Goal: Information Seeking & Learning: Check status

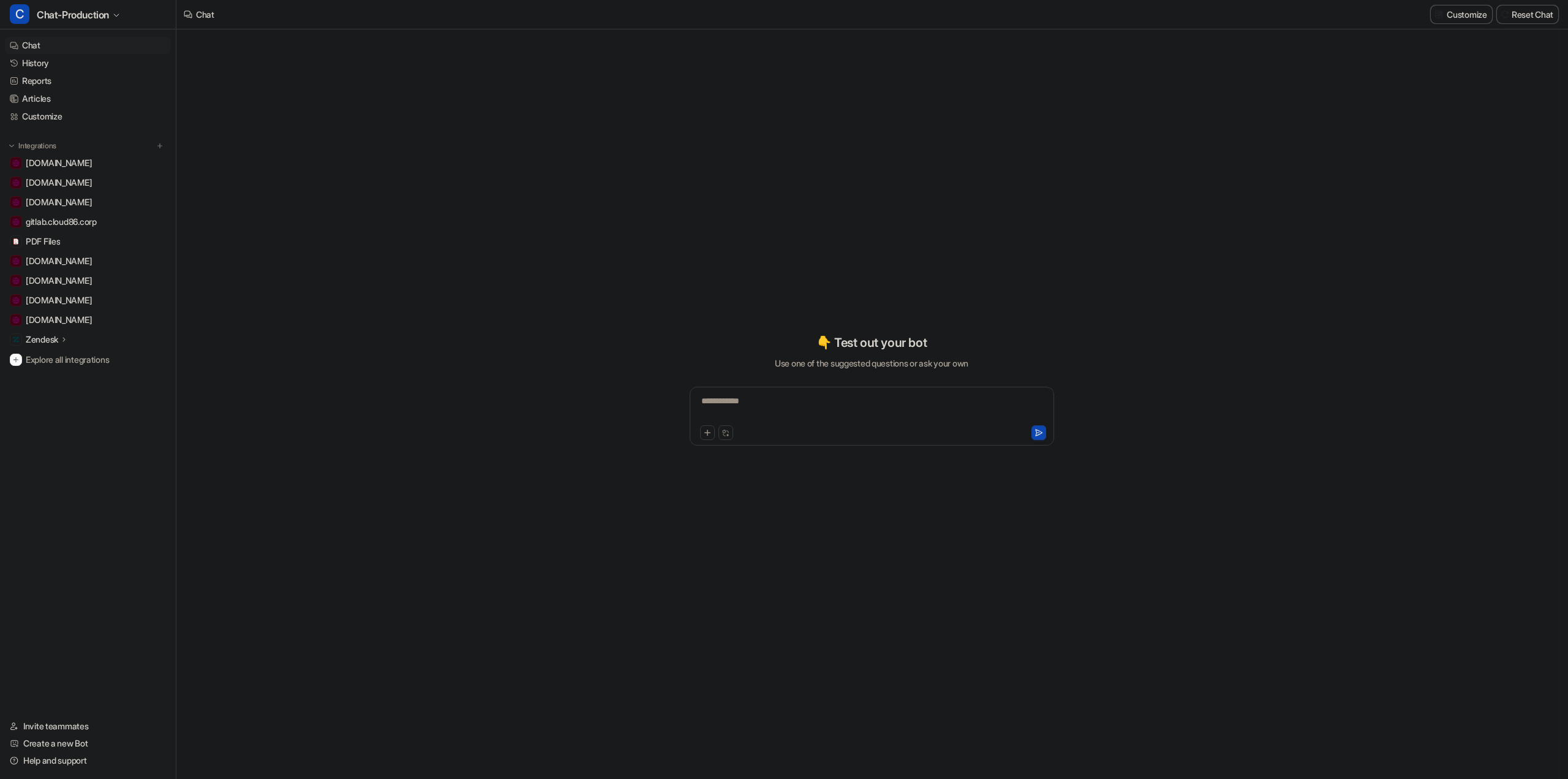
type textarea "**********"
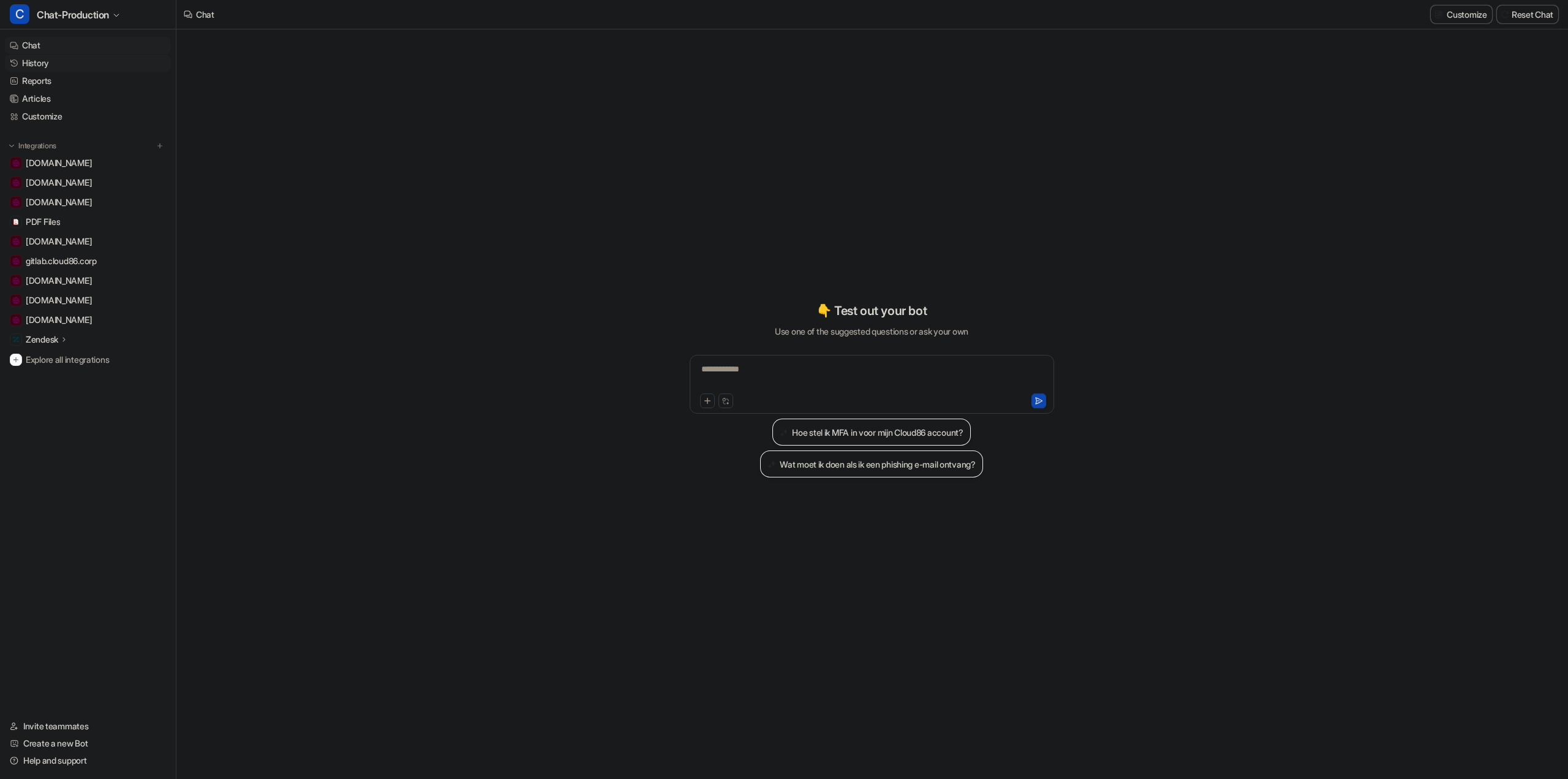
click at [46, 63] on link "History" at bounding box center [87, 63] width 166 height 17
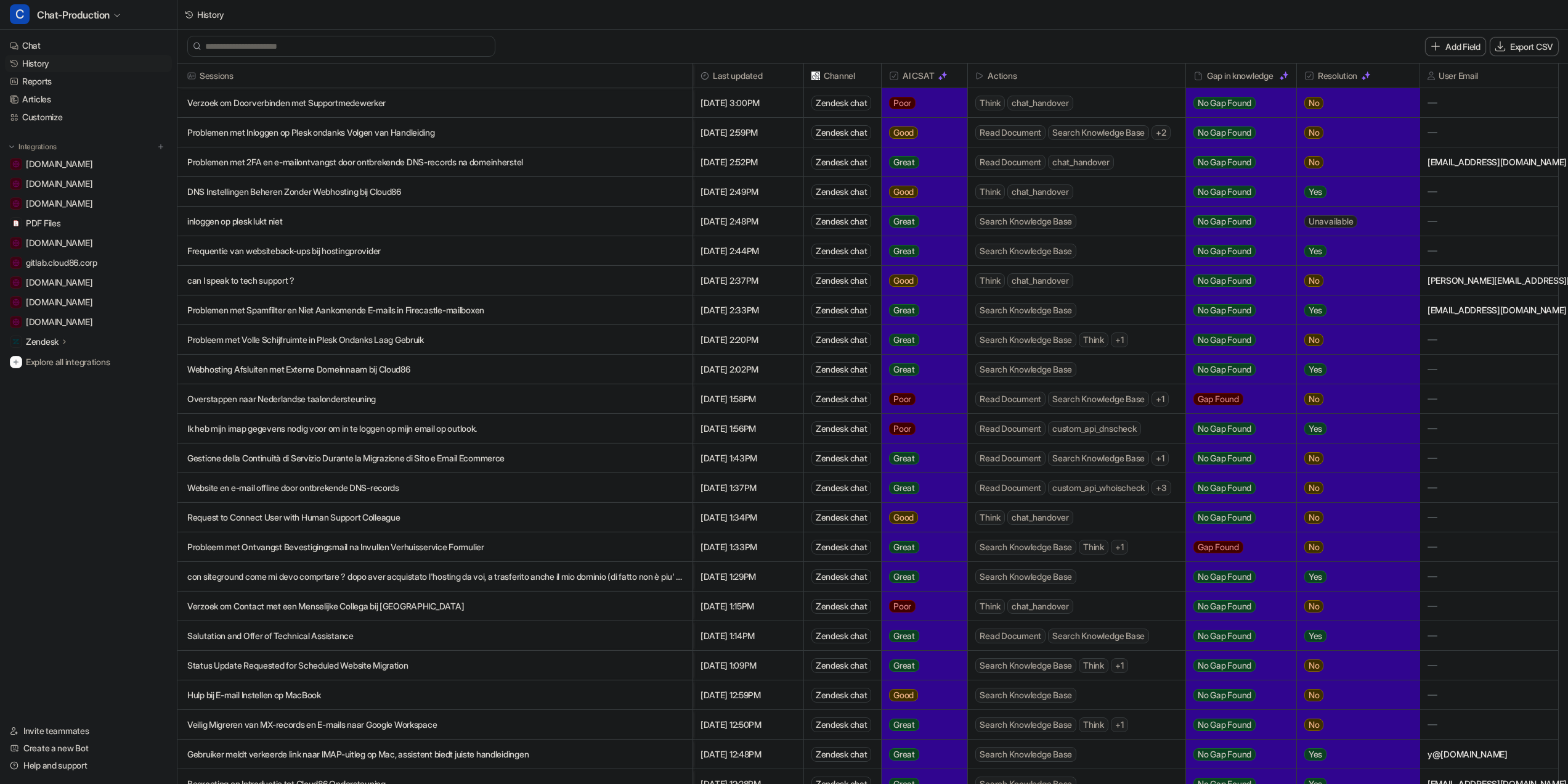
click at [362, 46] on input "text" at bounding box center [347, 45] width 284 height 20
paste input "**********"
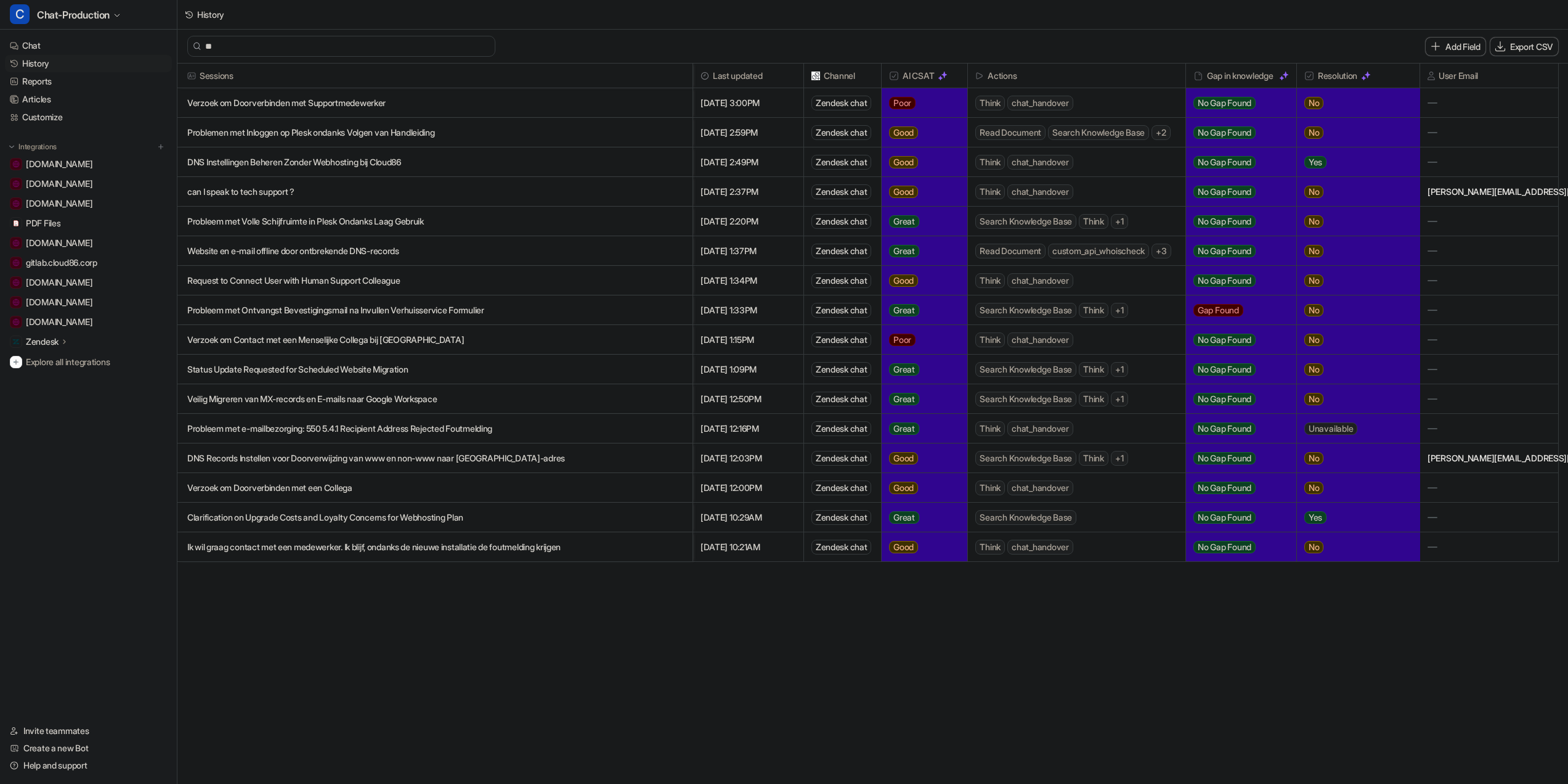
type input "*"
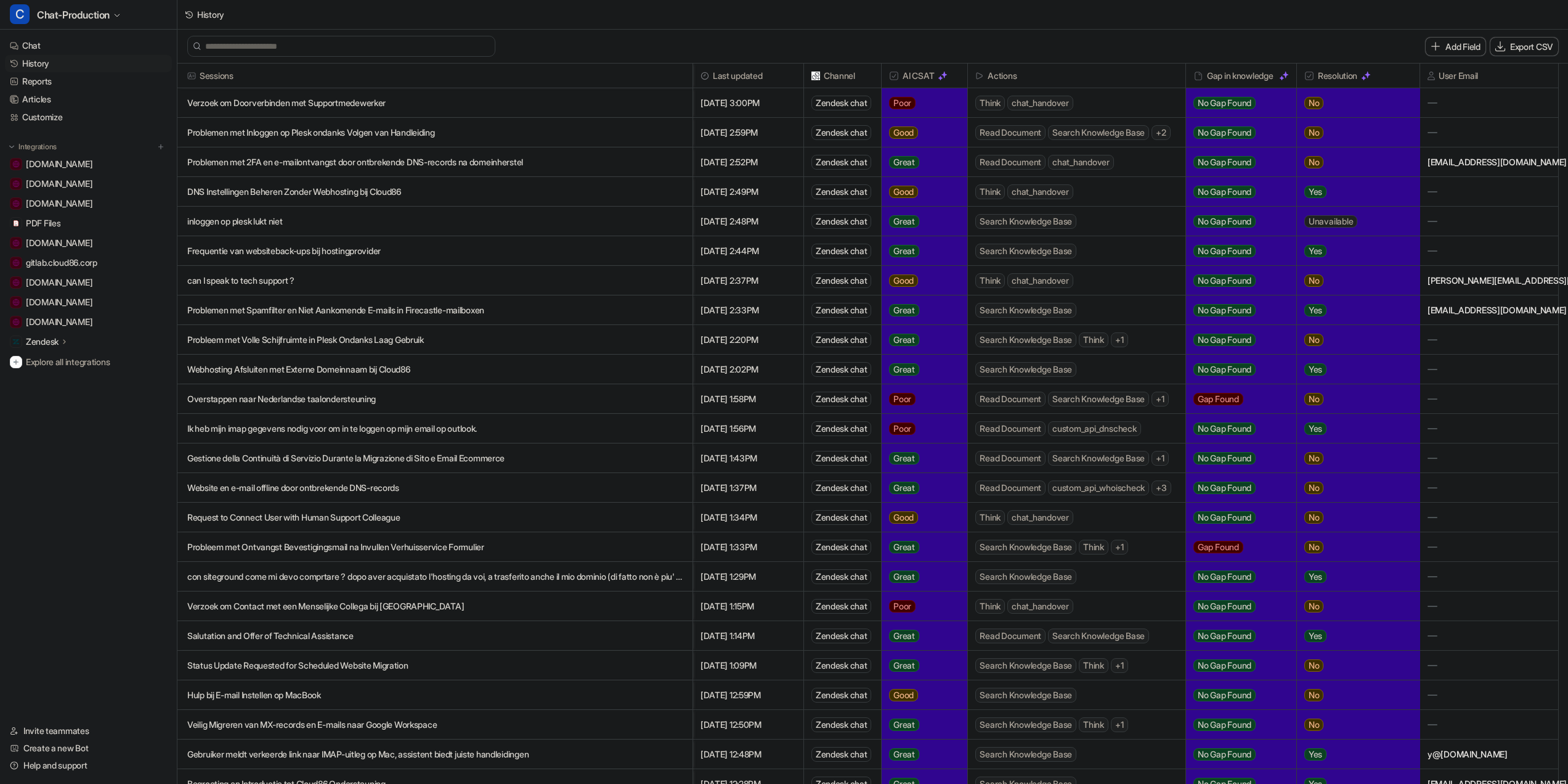
click at [330, 42] on input "text" at bounding box center [347, 45] width 284 height 20
paste input "**********"
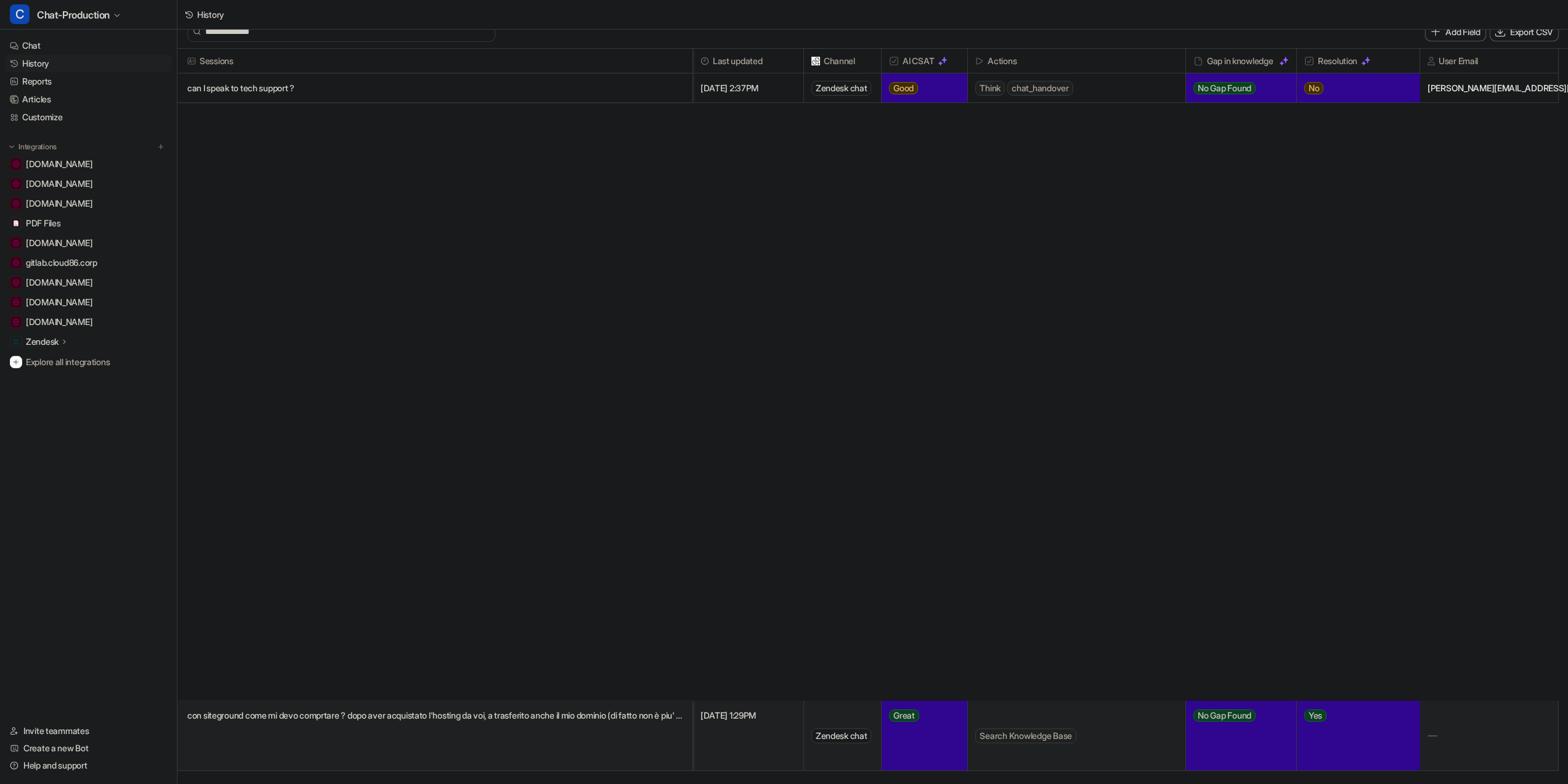
scroll to position [2, 0]
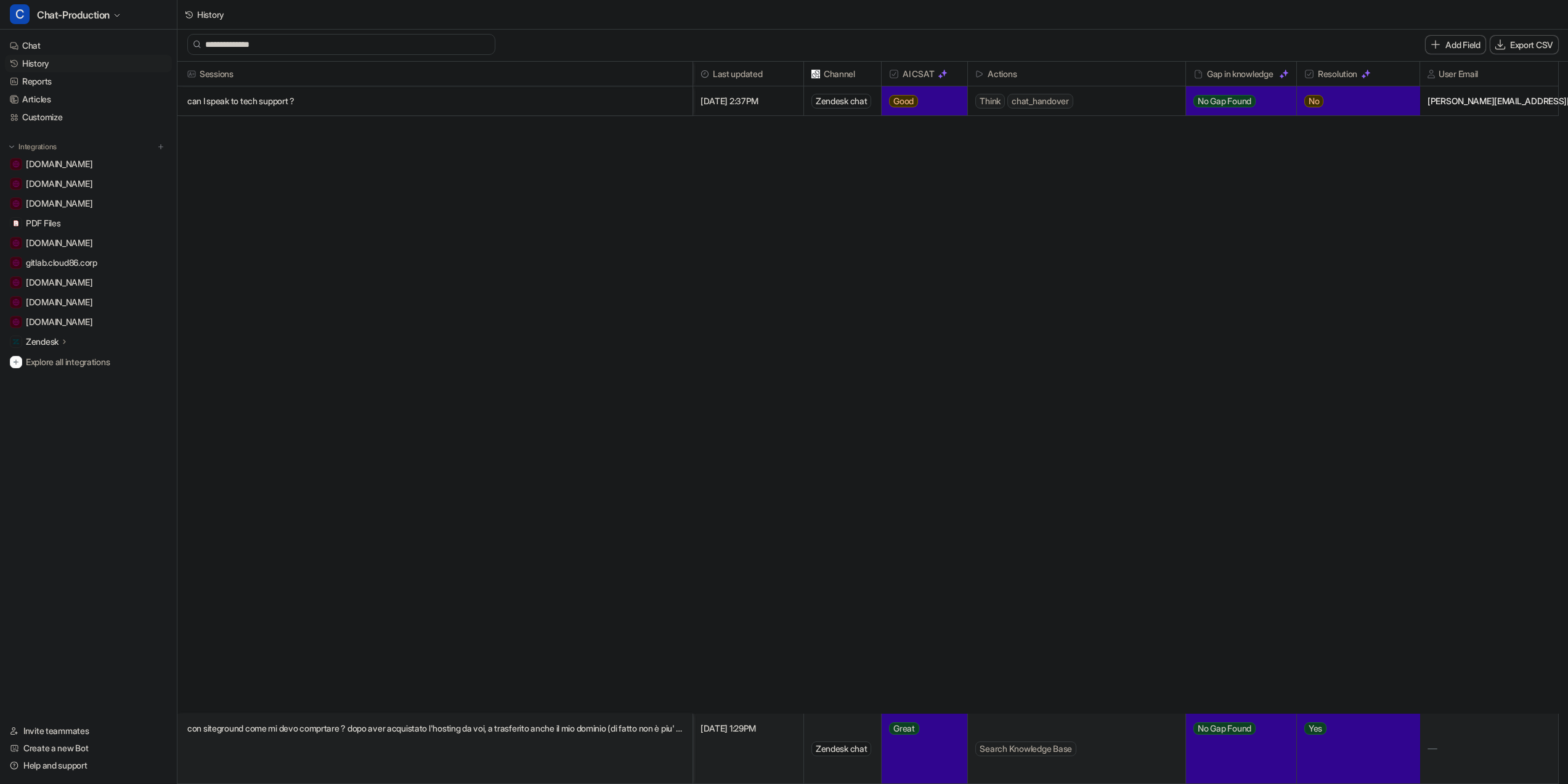
type input "**********"
click at [368, 728] on p "con siteground come mi devo comprtare ? dopo aver acquistato l'hosting da voi, …" at bounding box center [435, 727] width 495 height 29
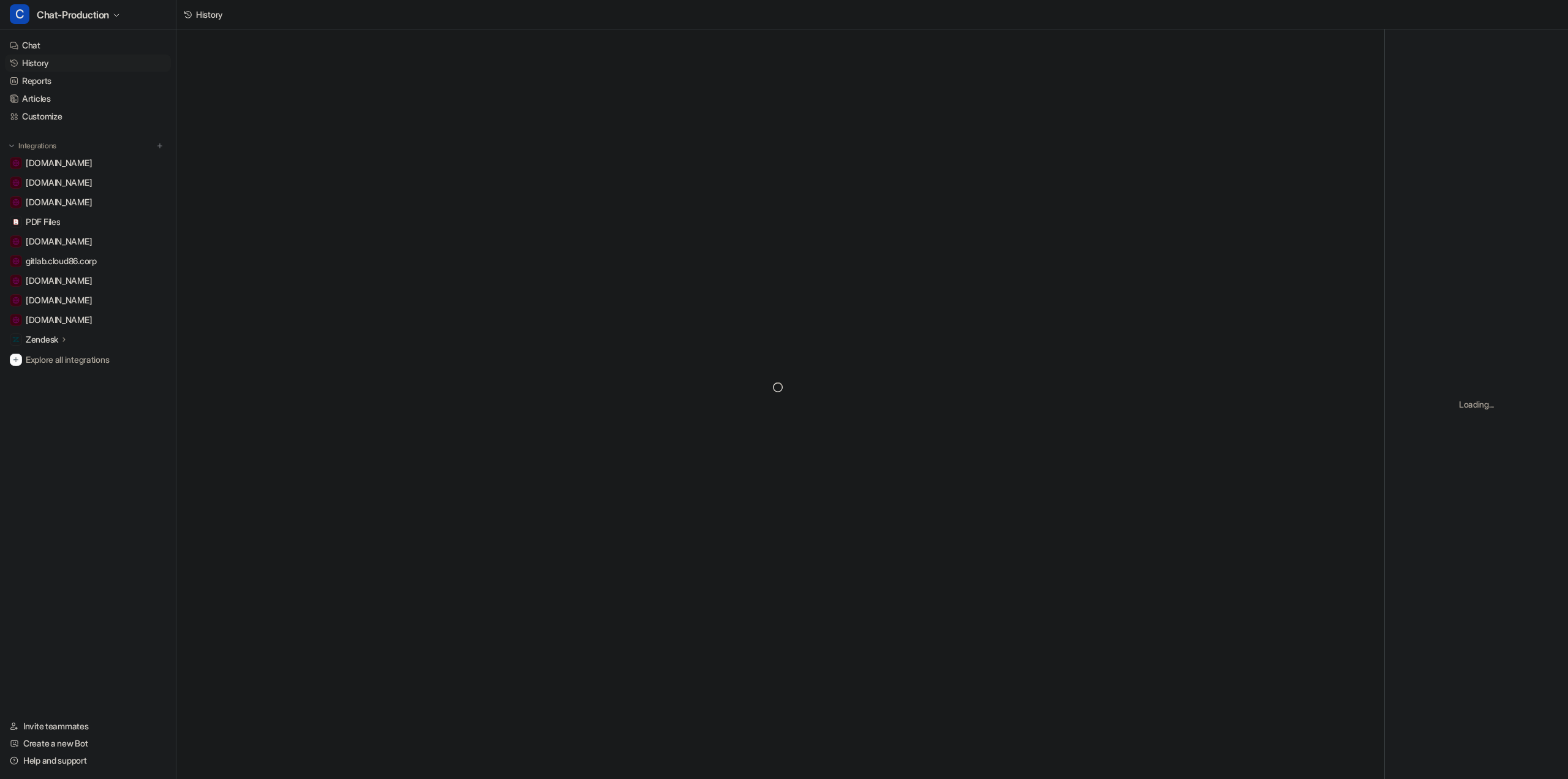
click at [365, 724] on div at bounding box center [781, 386] width 1208 height 715
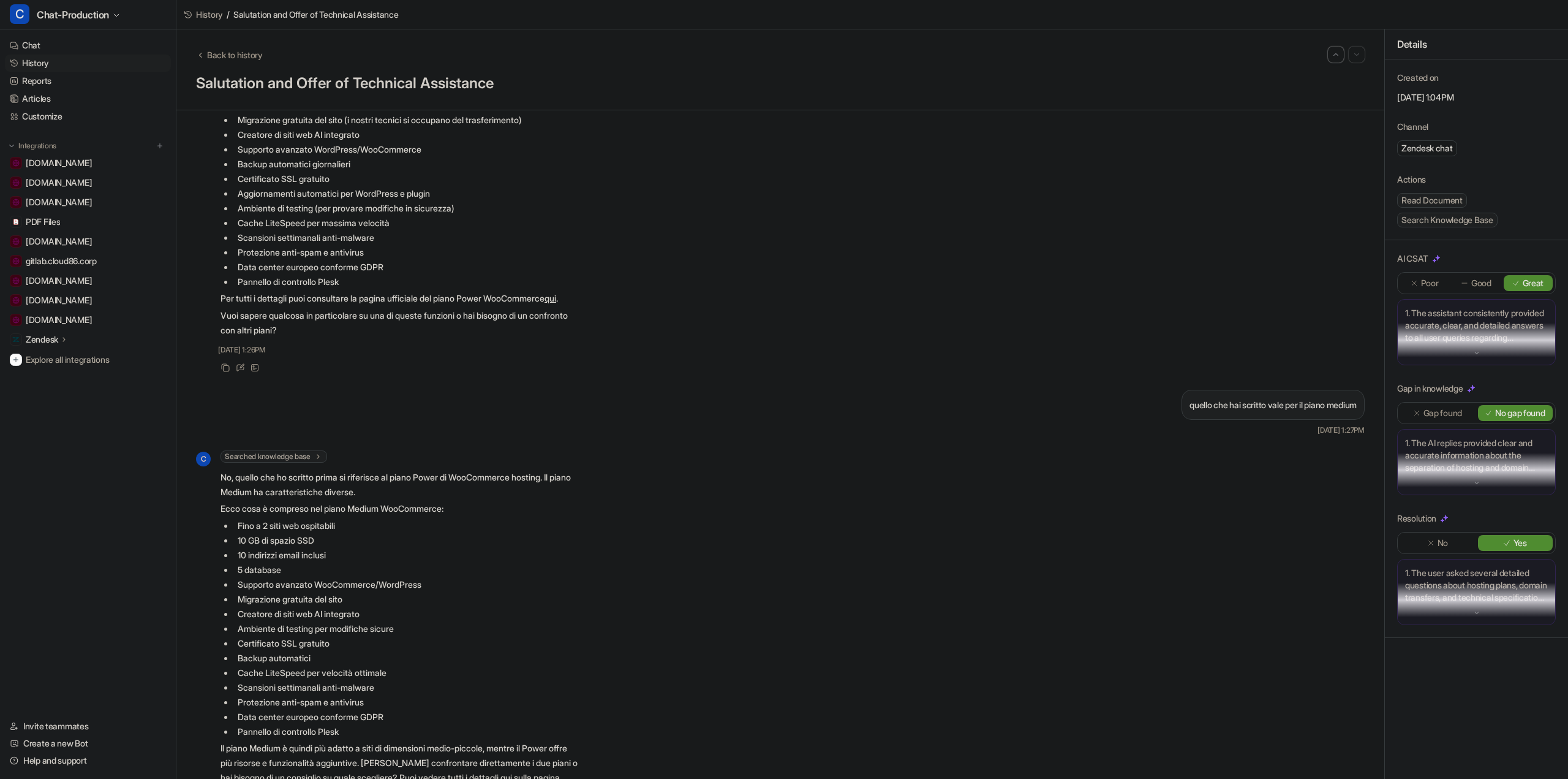
scroll to position [3323, 0]
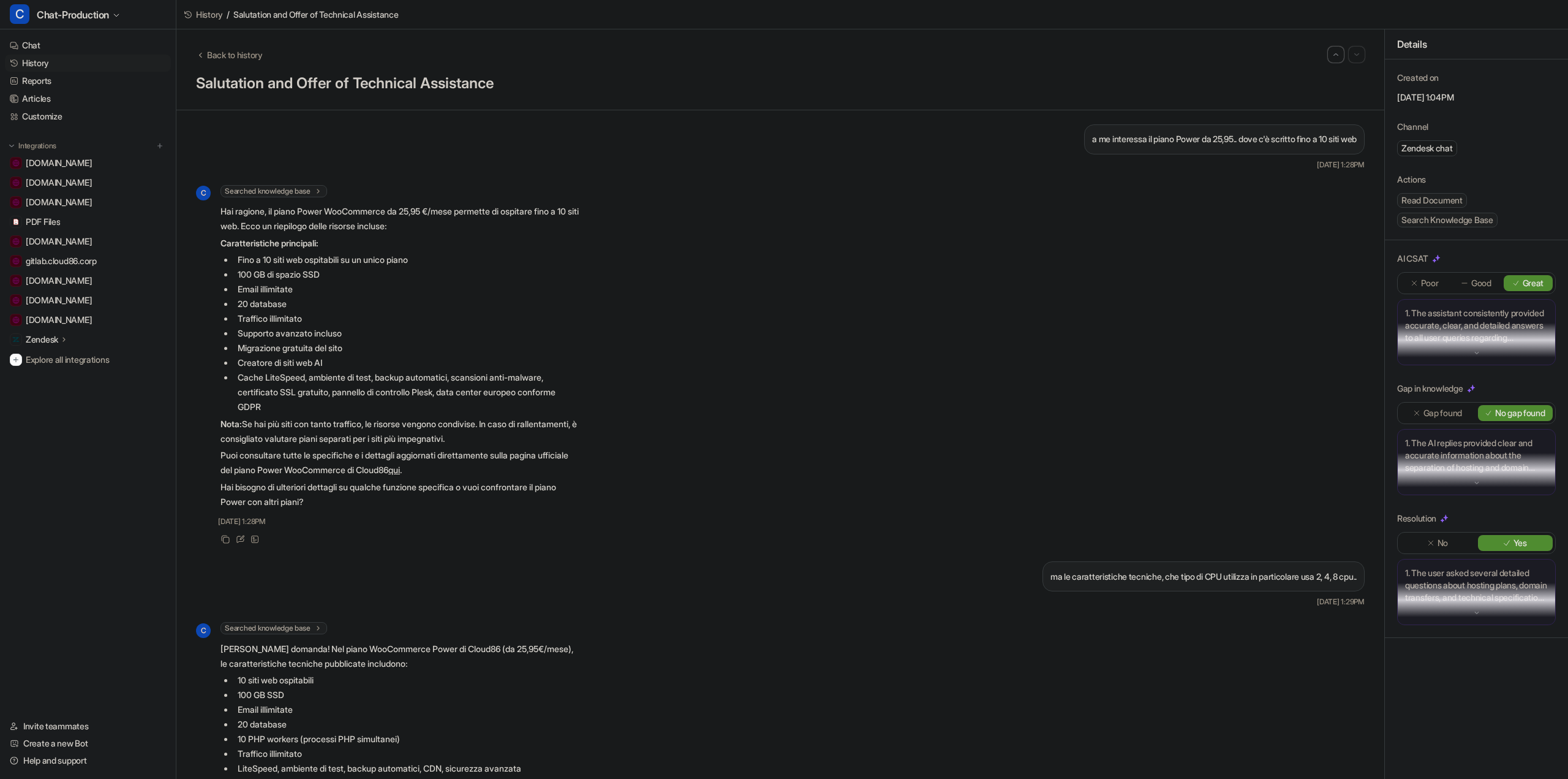
drag, startPoint x: 709, startPoint y: 493, endPoint x: 723, endPoint y: 602, distance: 109.9
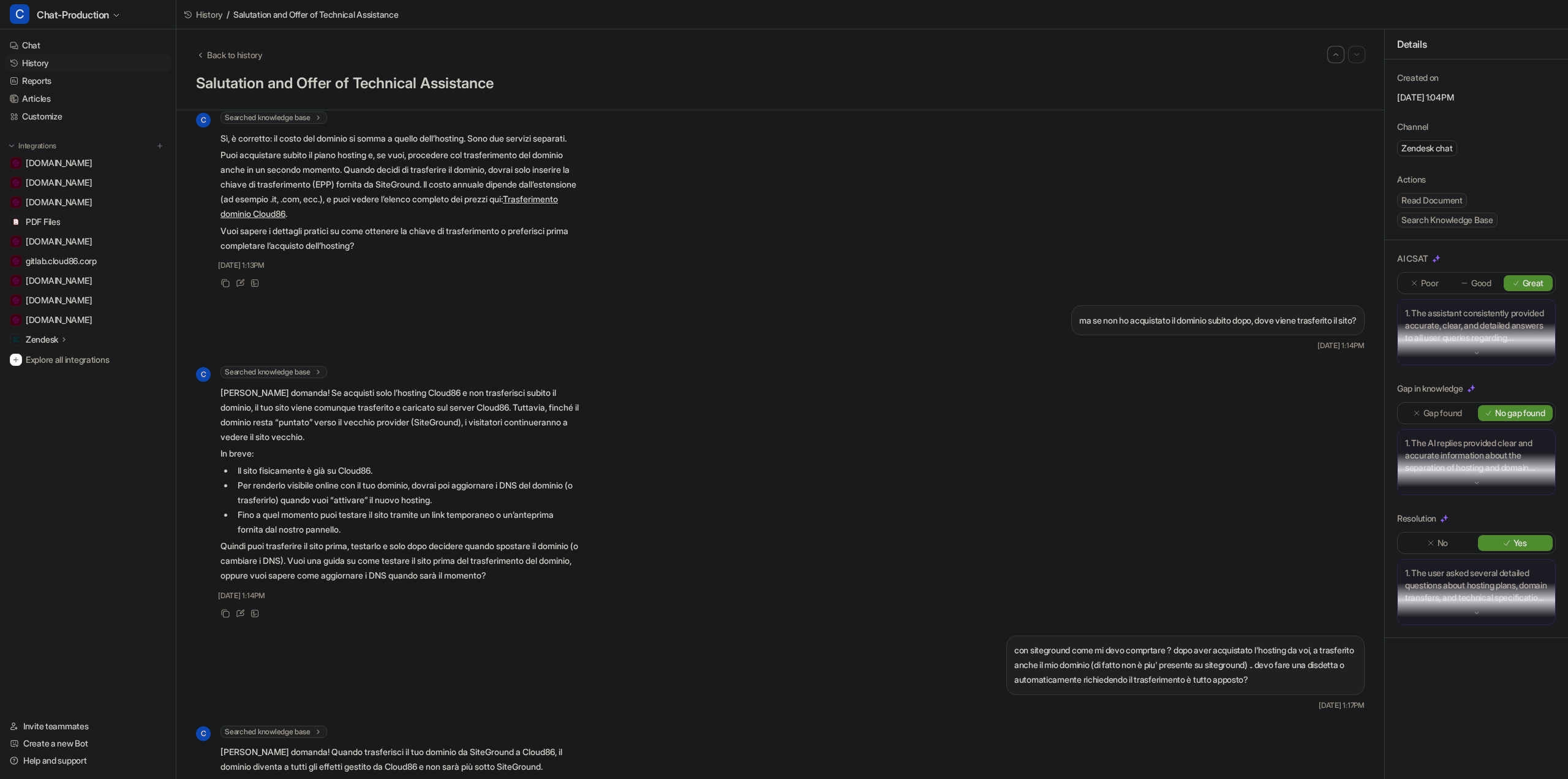
scroll to position [3528, 0]
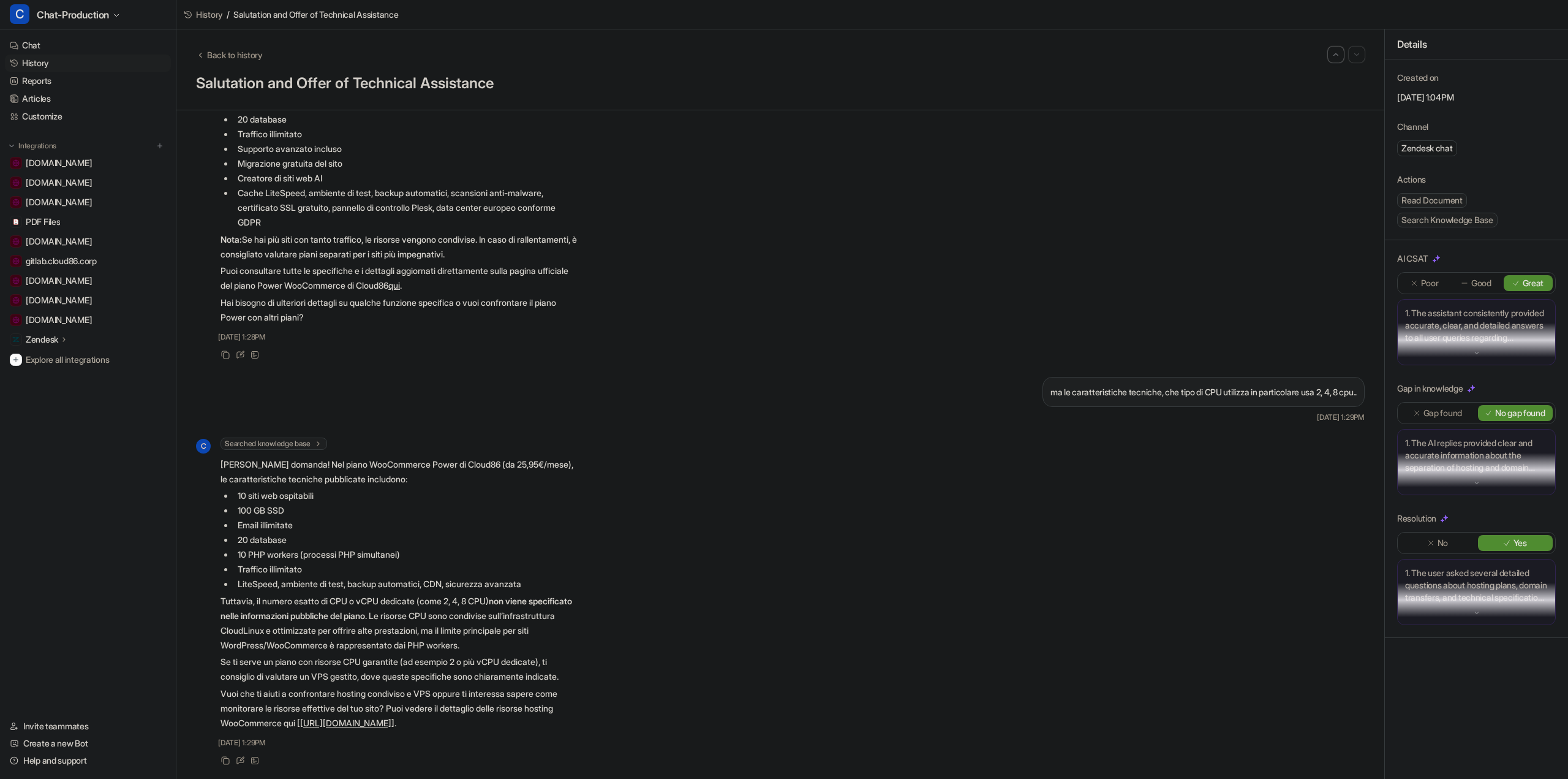
drag, startPoint x: 733, startPoint y: 382, endPoint x: 714, endPoint y: 560, distance: 179.0
click at [247, 51] on span "Back to history" at bounding box center [234, 55] width 55 height 13
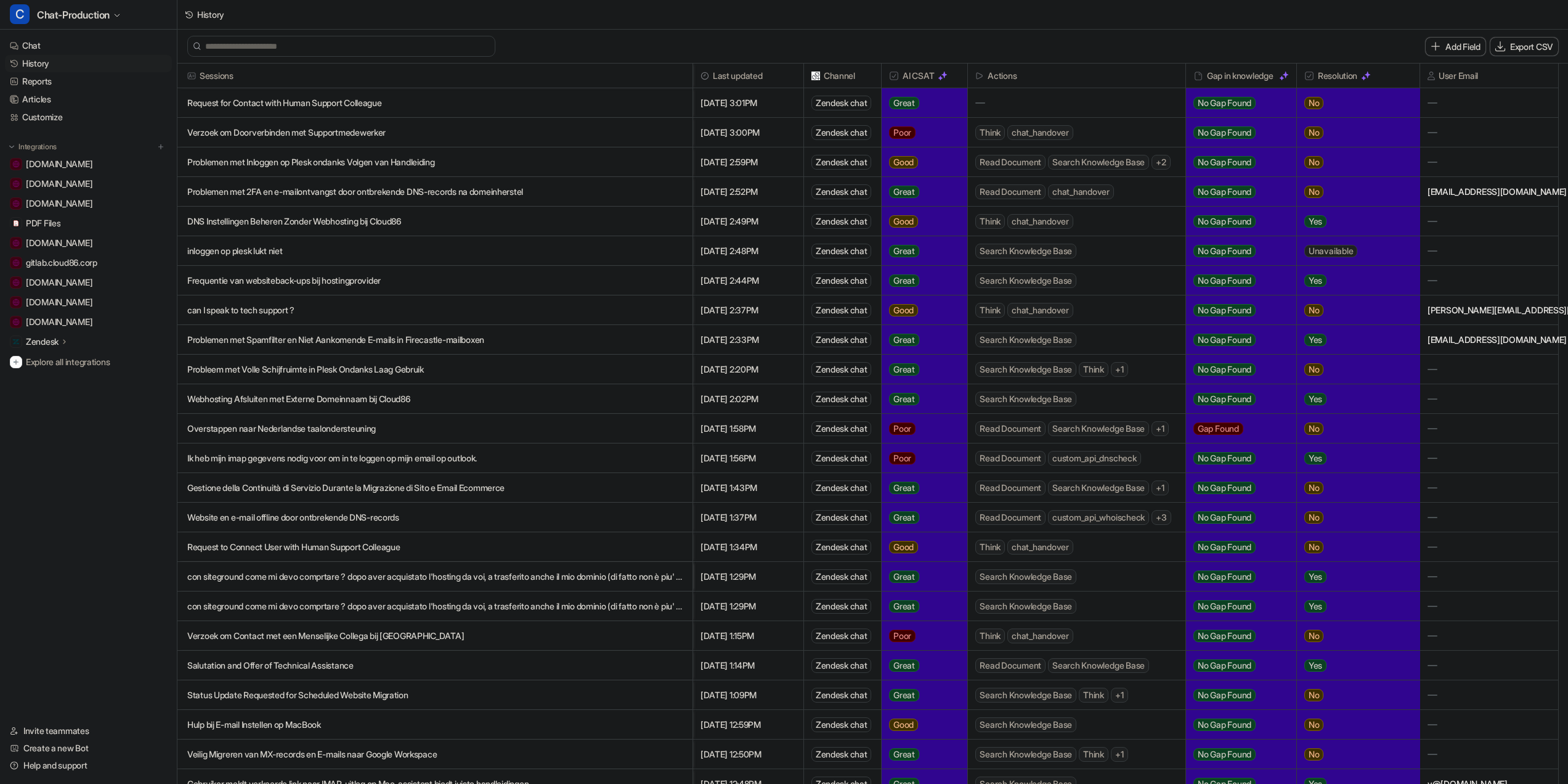
click at [336, 459] on p "Ik heb mijn imap gegevens nodig voor om in te loggen op mijn email op outlook." at bounding box center [435, 458] width 495 height 29
click at [910, 459] on span "Poor" at bounding box center [903, 458] width 26 height 12
click at [439, 454] on p "Ik heb mijn imap gegevens nodig voor om in te loggen op mijn email op outlook." at bounding box center [435, 458] width 495 height 29
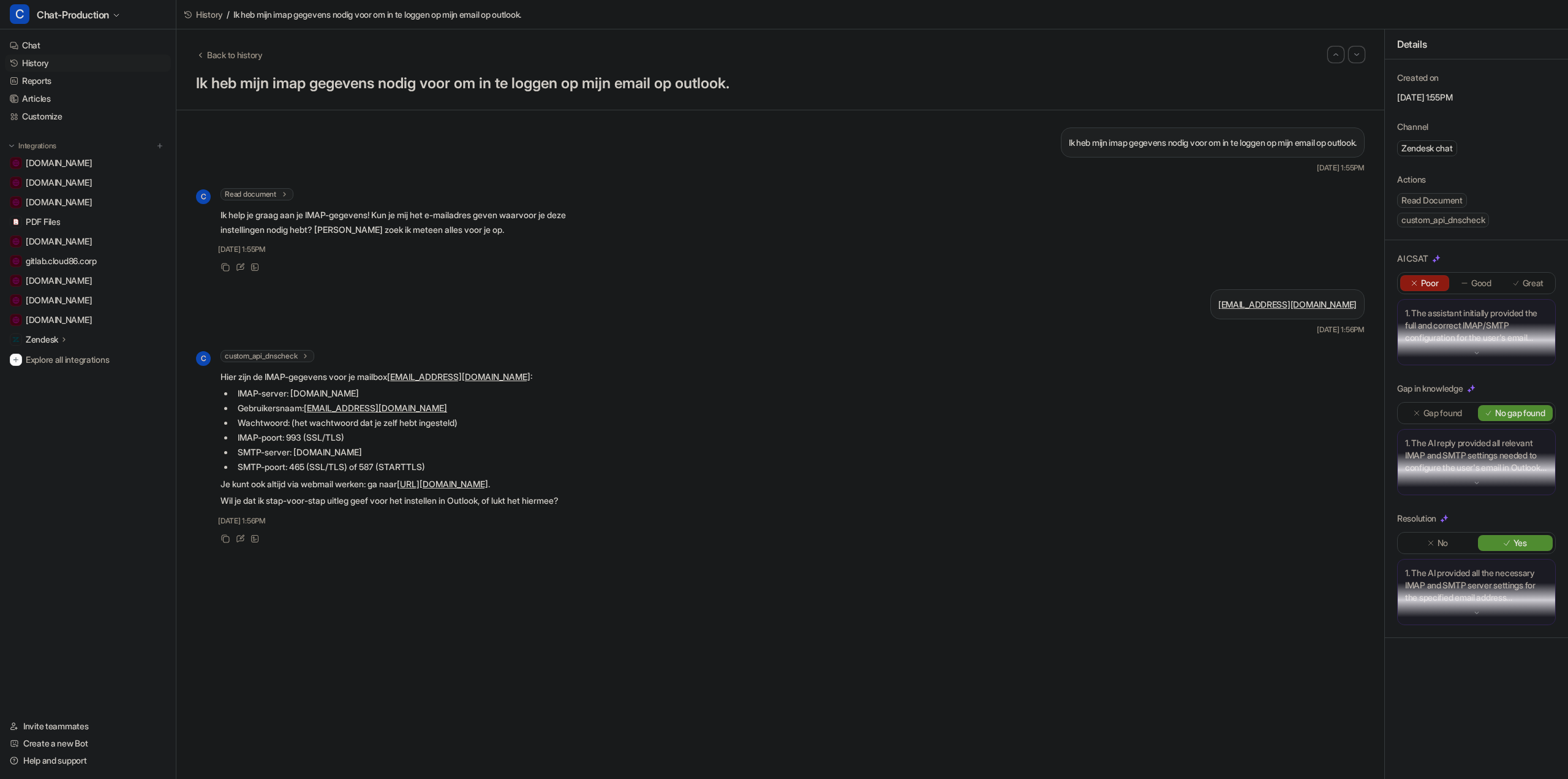
click at [195, 12] on link "History" at bounding box center [204, 14] width 39 height 13
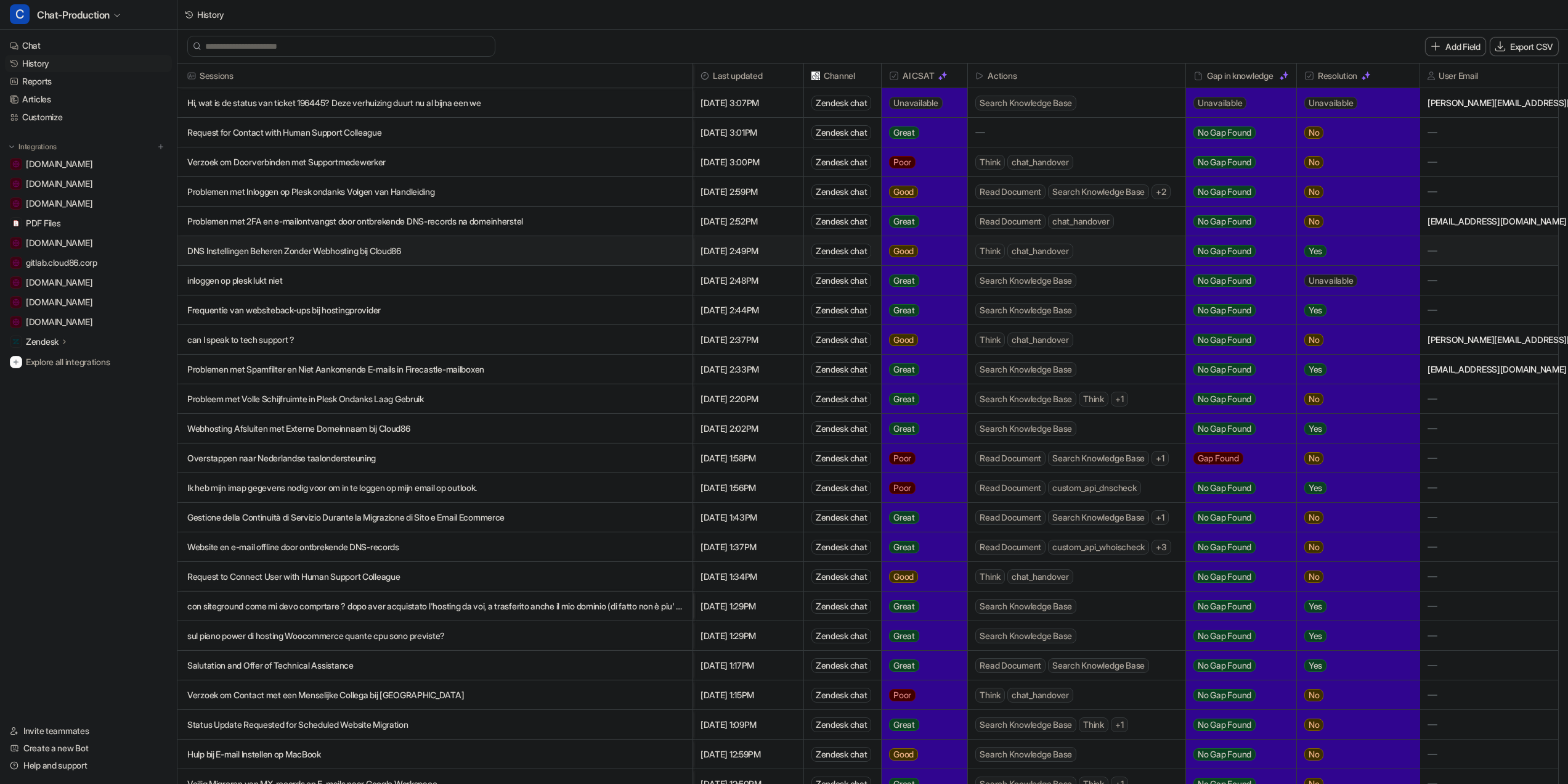
click at [333, 253] on p "DNS Instellingen Beheren Zonder Webhosting bij Cloud86" at bounding box center [435, 251] width 495 height 29
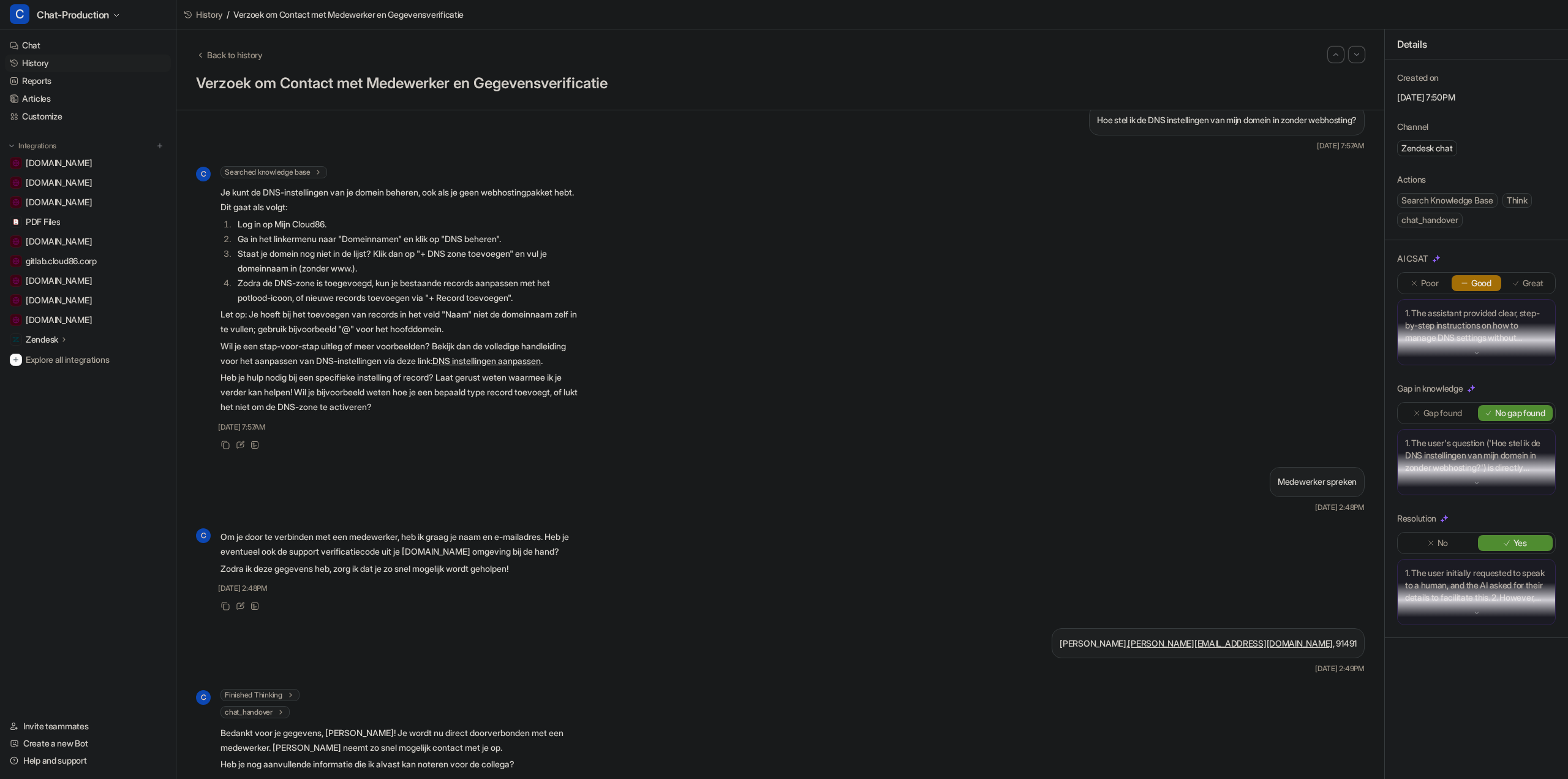
scroll to position [489, 0]
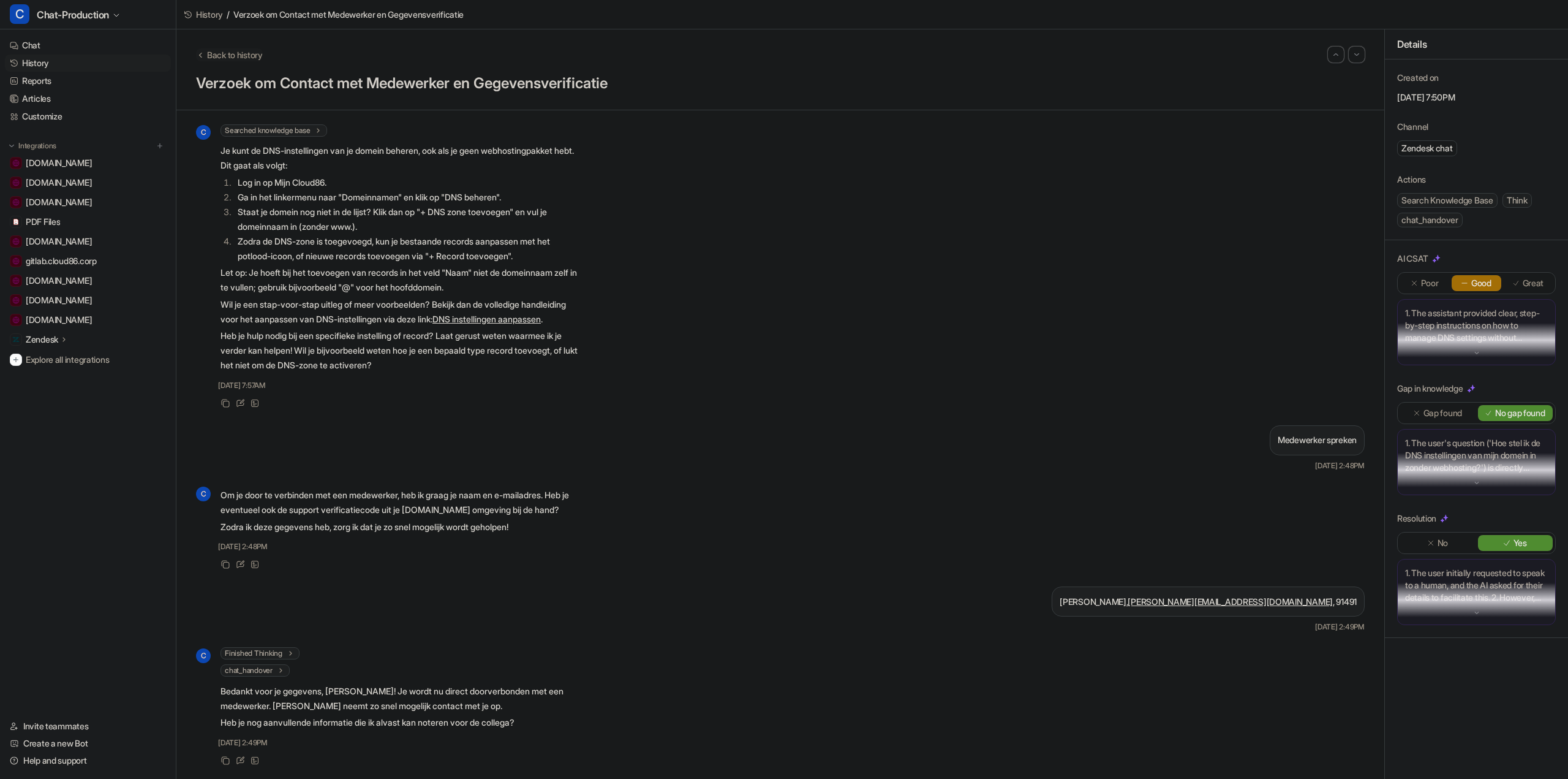
click at [240, 54] on span "Back to history" at bounding box center [234, 55] width 55 height 13
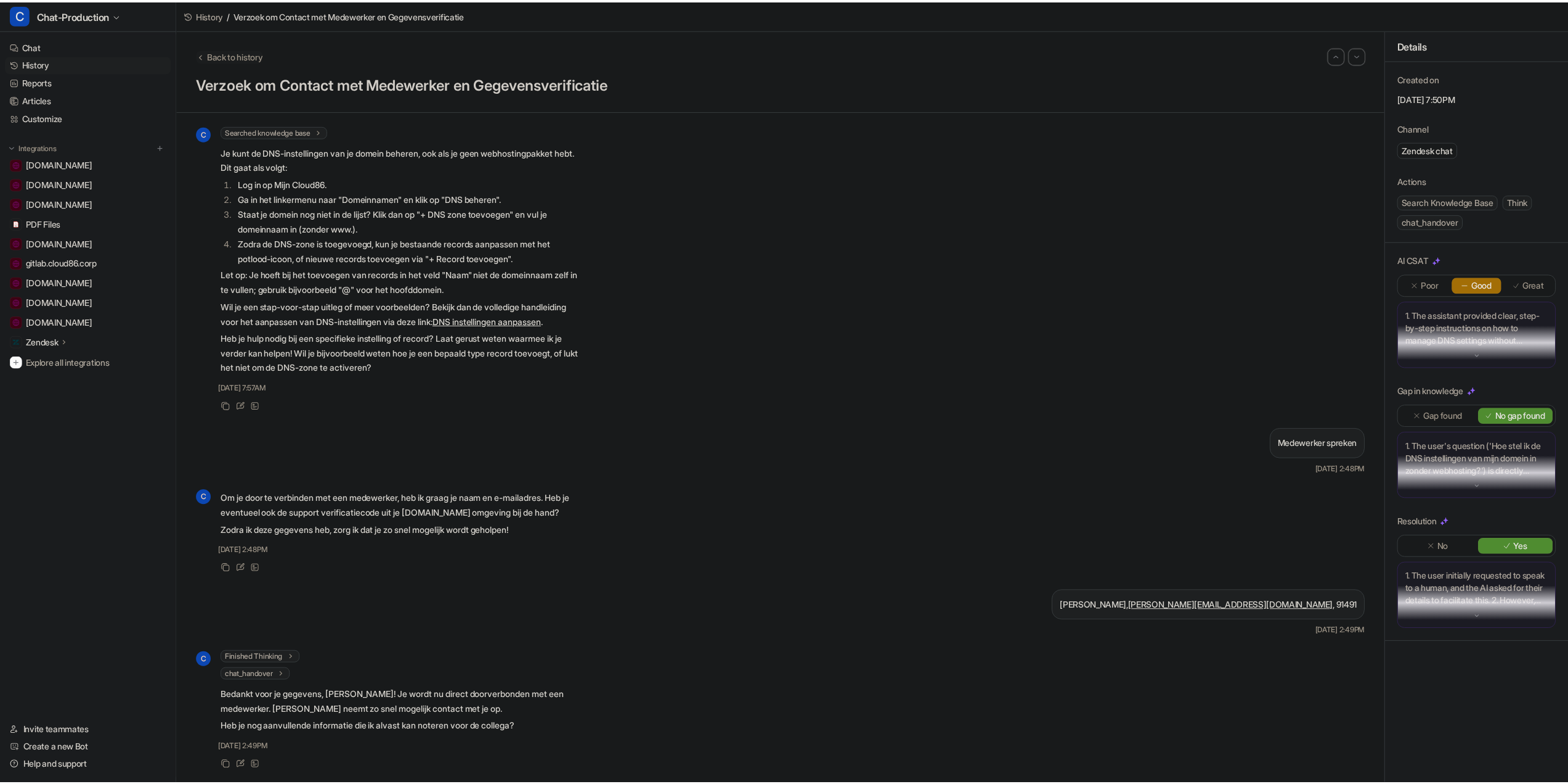
scroll to position [61, 0]
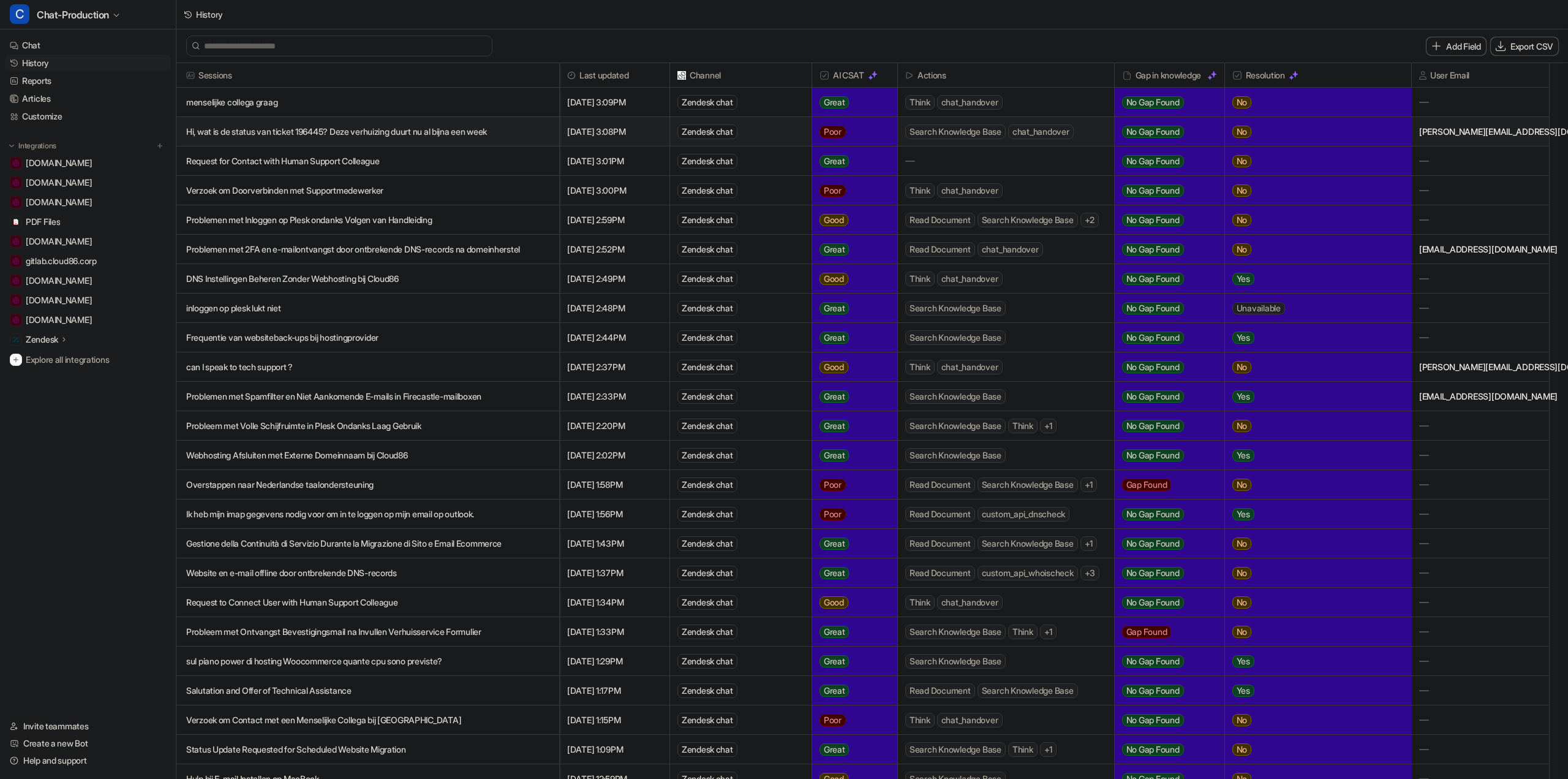
click at [428, 132] on p "Hi, wat is de status van ticket 196445? Deze verhuizing duurt nu al bijna een w…" at bounding box center [367, 132] width 364 height 29
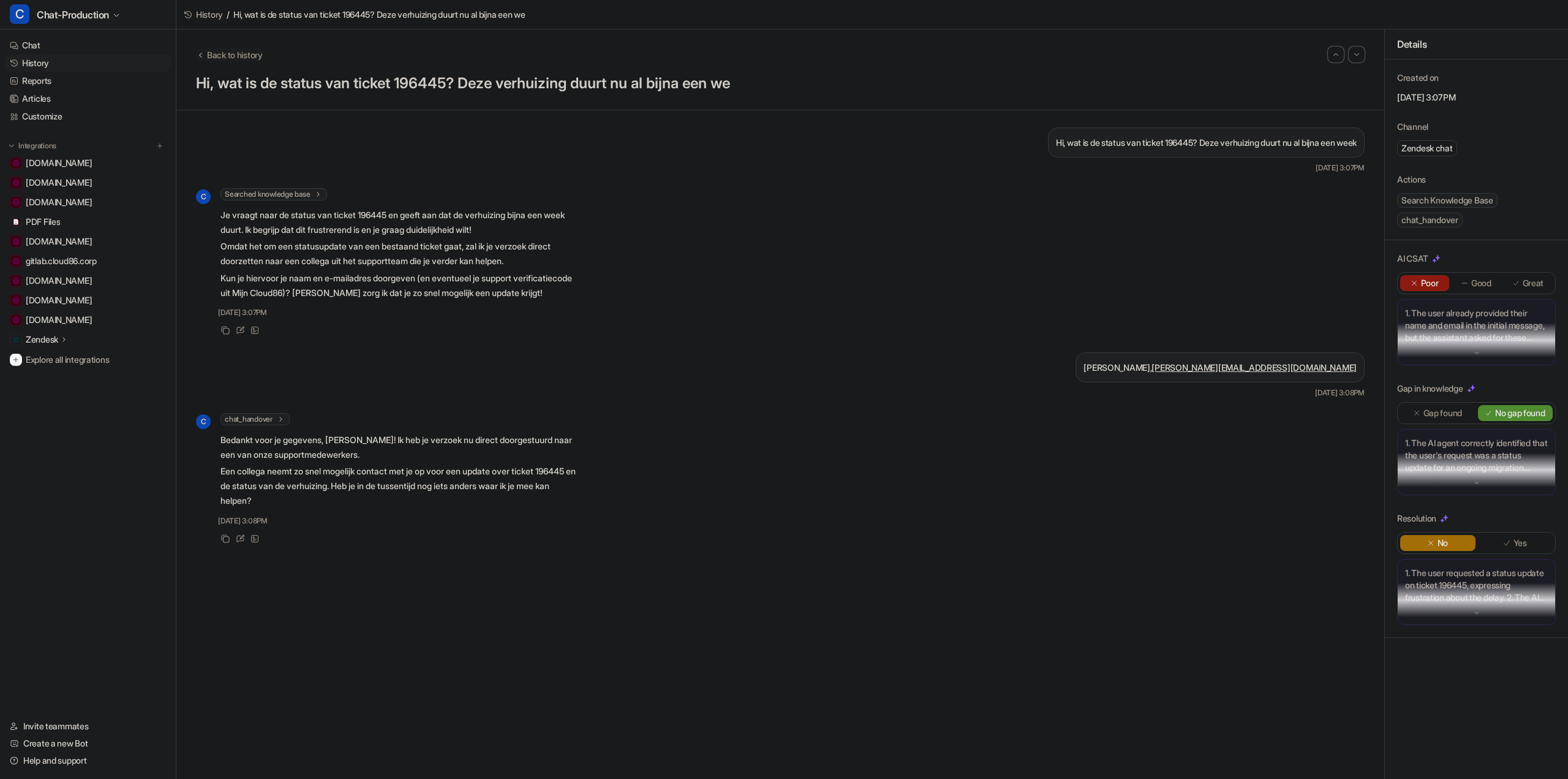
click at [239, 55] on span "Back to history" at bounding box center [234, 55] width 55 height 13
click at [231, 55] on span "Back to history" at bounding box center [234, 55] width 55 height 13
